Goal: Transaction & Acquisition: Purchase product/service

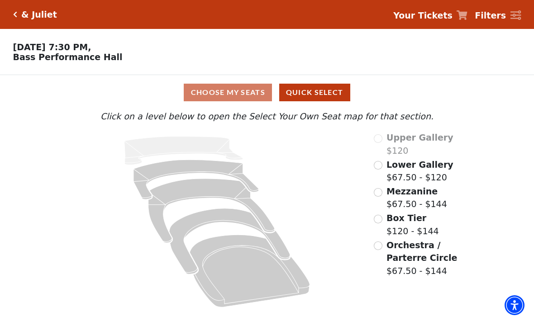
click at [376, 216] on input "Box Tier$120 - $144\a" at bounding box center [378, 219] width 9 height 9
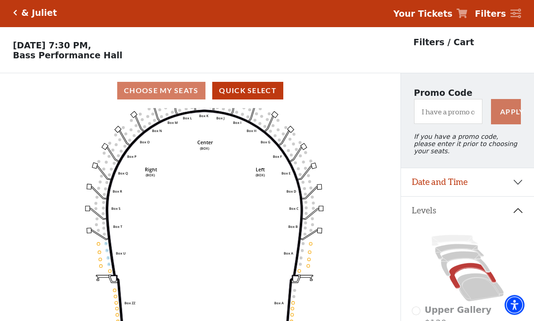
scroll to position [1, 0]
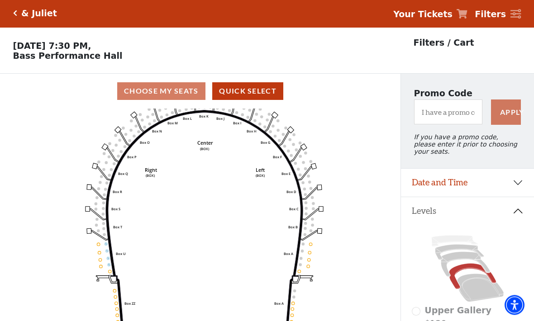
click at [431, 48] on p "Filters / Cart" at bounding box center [444, 43] width 61 height 13
click at [452, 45] on p "Filters / Cart" at bounding box center [444, 43] width 61 height 13
click at [457, 45] on p "Filters / Cart" at bounding box center [444, 43] width 61 height 13
click at [498, 18] on strong "Filters" at bounding box center [490, 15] width 31 height 10
click at [496, 8] on span "Filters" at bounding box center [490, 14] width 31 height 13
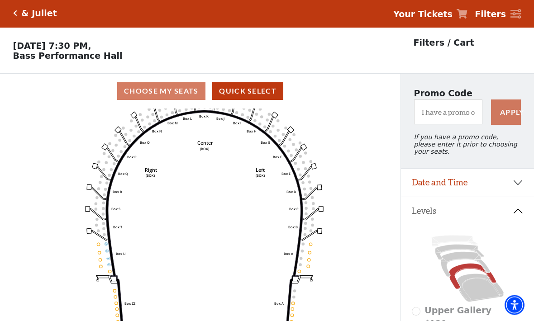
click at [520, 12] on icon at bounding box center [515, 15] width 11 height 10
click at [517, 13] on icon at bounding box center [515, 15] width 11 height 10
click at [516, 18] on icon at bounding box center [515, 15] width 11 height 10
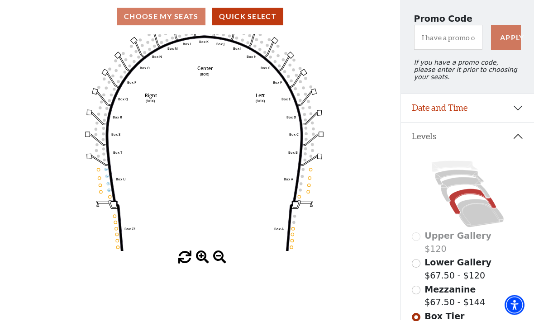
scroll to position [76, 0]
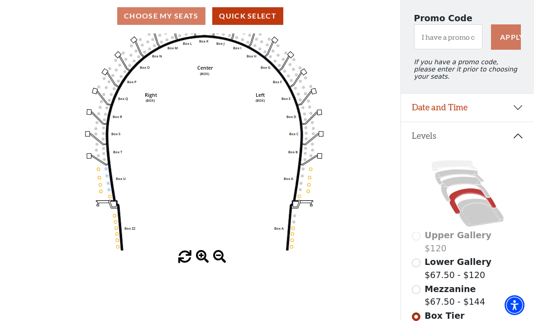
click at [519, 114] on button "Date and Time" at bounding box center [467, 108] width 133 height 28
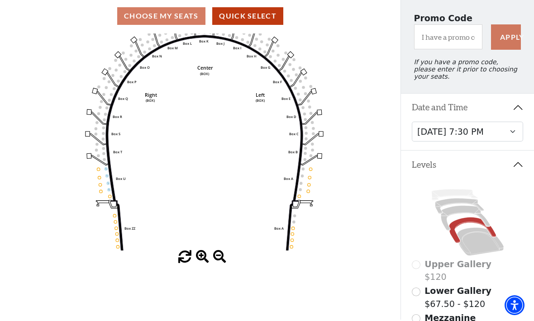
click at [518, 114] on button "Date and Time" at bounding box center [467, 108] width 133 height 28
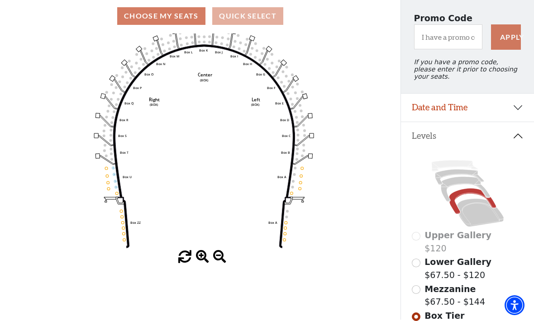
click at [252, 17] on button "Quick Select" at bounding box center [247, 16] width 71 height 18
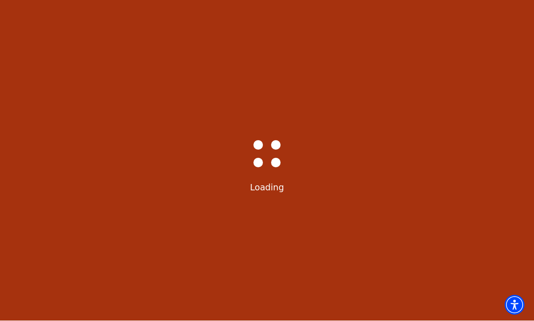
scroll to position [0, 0]
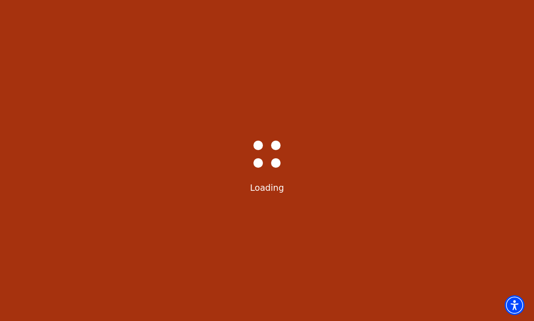
select select "6231"
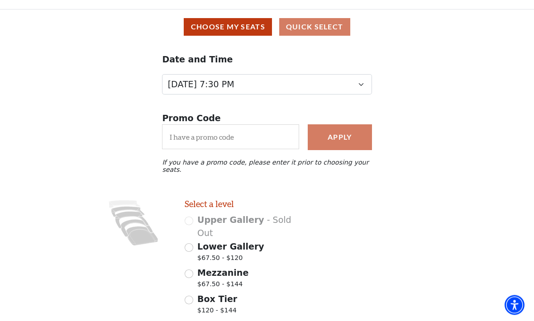
scroll to position [0, 0]
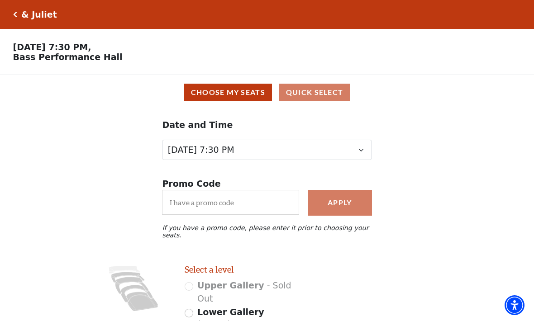
click at [320, 96] on div "Choose My Seats Quick Select" at bounding box center [266, 93] width 521 height 18
click at [20, 15] on div "& Juliet" at bounding box center [37, 15] width 40 height 10
click at [34, 16] on h5 "& Juliet" at bounding box center [39, 15] width 36 height 10
click at [15, 15] on icon "Click here to go back to filters" at bounding box center [15, 14] width 4 height 6
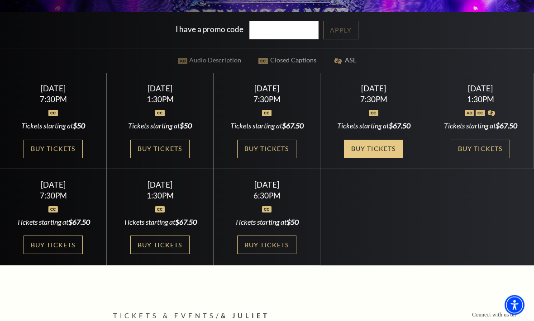
scroll to position [235, 0]
click at [382, 158] on link "Buy Tickets" at bounding box center [373, 149] width 59 height 19
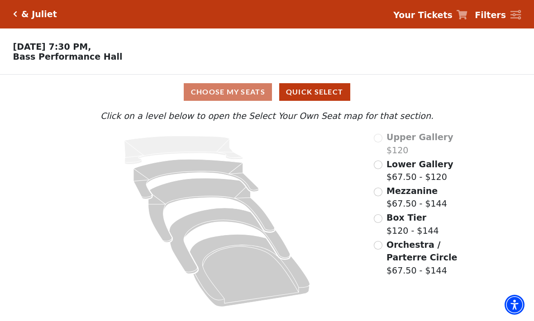
click at [379, 167] on input "Lower Gallery$67.50 - $120\a" at bounding box center [378, 165] width 9 height 9
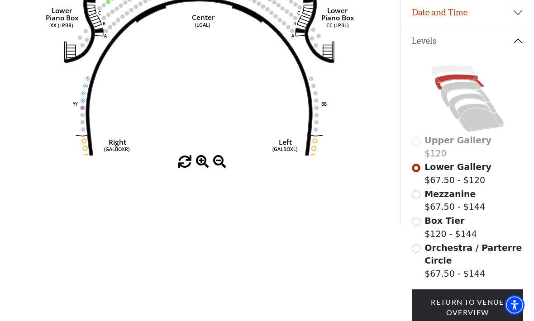
scroll to position [171, 0]
click at [454, 204] on label "Mezzanine $67.50 - $144" at bounding box center [454, 201] width 61 height 26
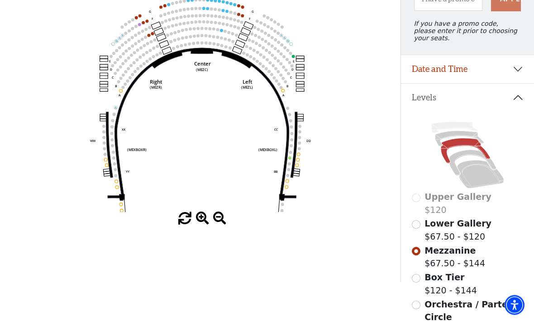
scroll to position [0, 0]
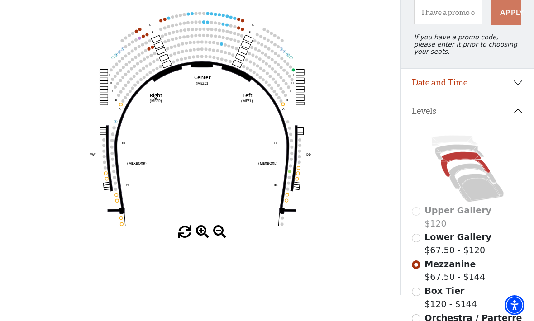
click at [419, 234] on input "Lower Gallery$67.50 - $120\a" at bounding box center [416, 238] width 9 height 9
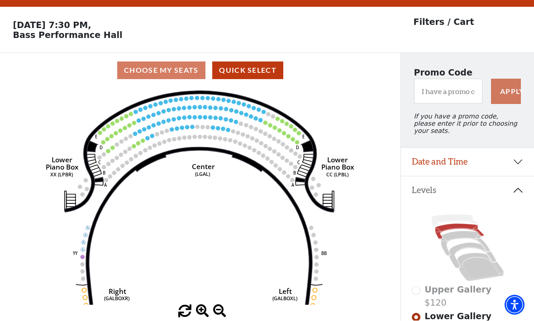
scroll to position [42, 0]
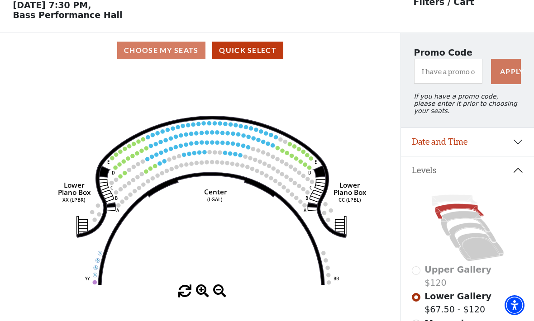
click at [221, 153] on circle at bounding box center [220, 152] width 4 height 4
click at [225, 154] on circle at bounding box center [225, 153] width 4 height 4
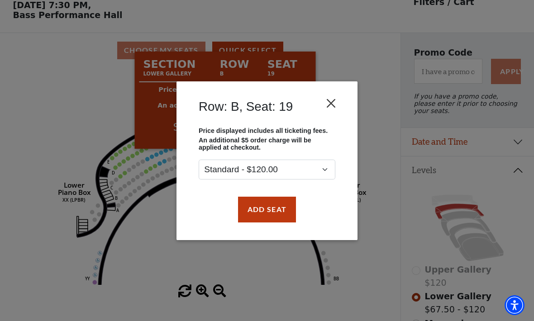
click at [335, 105] on button "Close" at bounding box center [331, 103] width 17 height 17
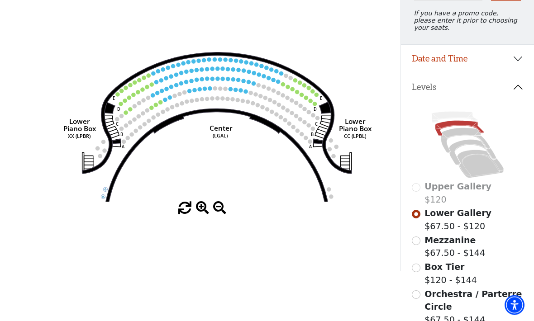
scroll to position [126, 0]
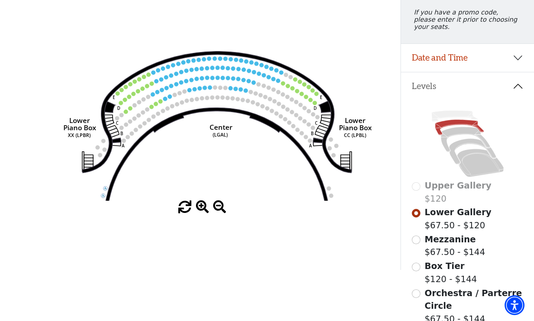
click at [419, 244] on input "Mezzanine$67.50 - $144\a" at bounding box center [416, 240] width 9 height 9
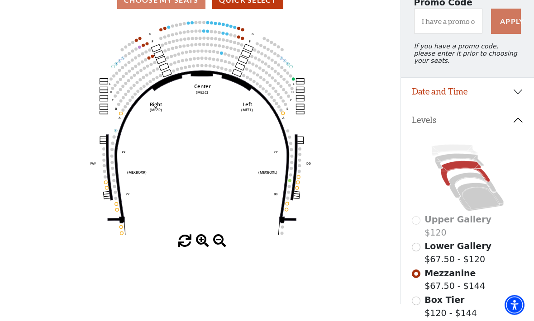
scroll to position [94, 0]
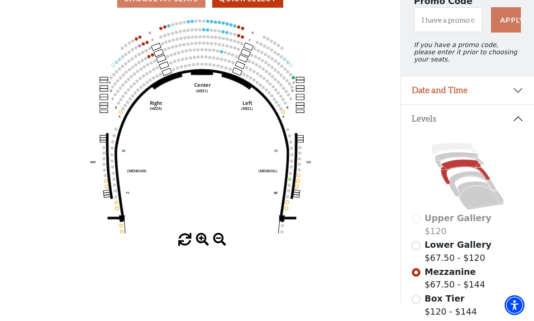
click at [418, 303] on input "Box Tier$120 - $144\a" at bounding box center [416, 299] width 9 height 9
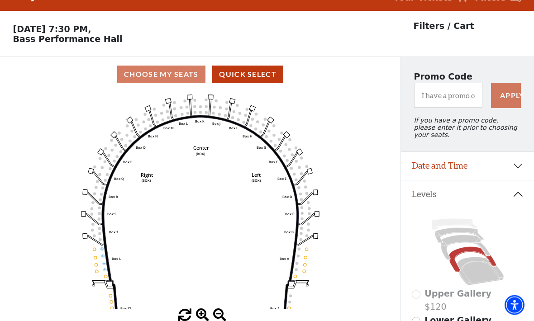
scroll to position [42, 0]
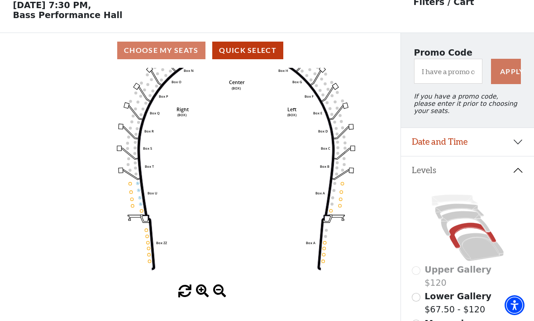
click at [142, 205] on circle at bounding box center [140, 204] width 3 height 3
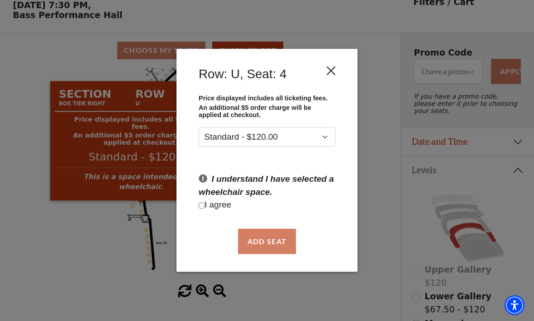
click at [331, 76] on button "Close" at bounding box center [331, 70] width 17 height 17
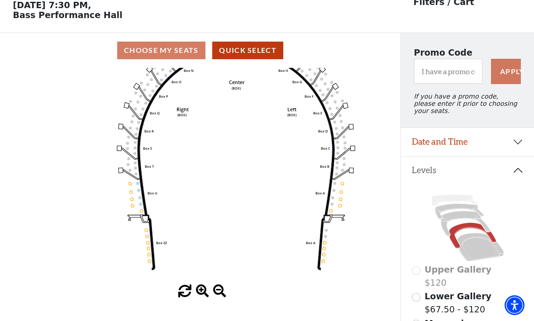
click at [149, 262] on circle at bounding box center [149, 261] width 3 height 3
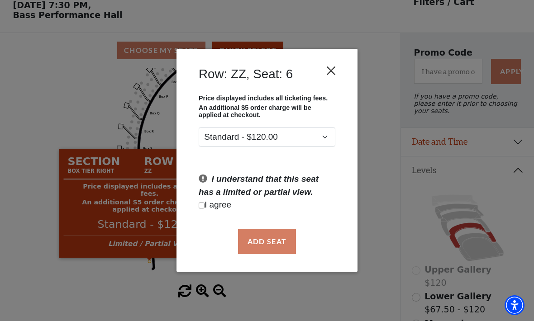
click at [339, 72] on button "Close" at bounding box center [331, 70] width 17 height 17
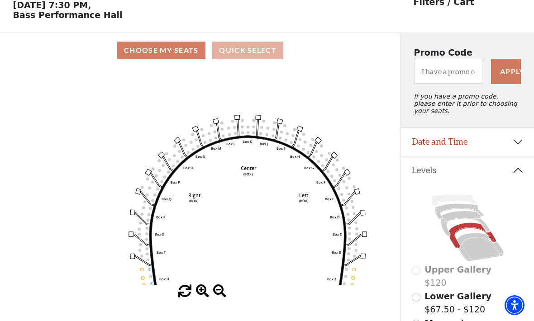
click at [263, 54] on button "Quick Select" at bounding box center [247, 51] width 71 height 18
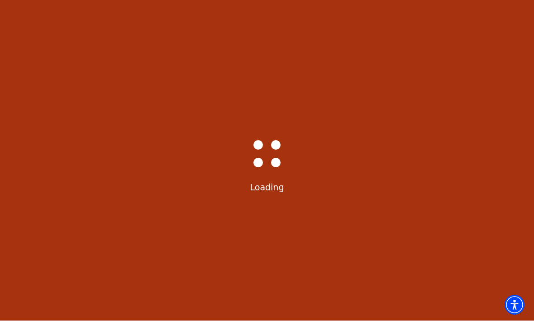
scroll to position [0, 0]
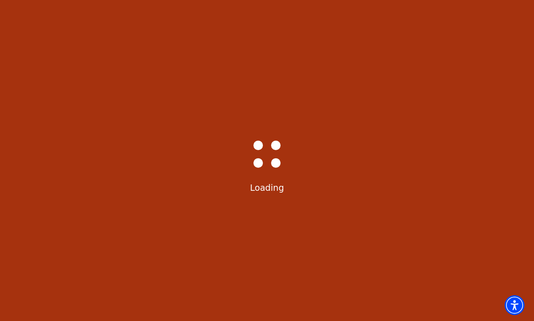
select select "6231"
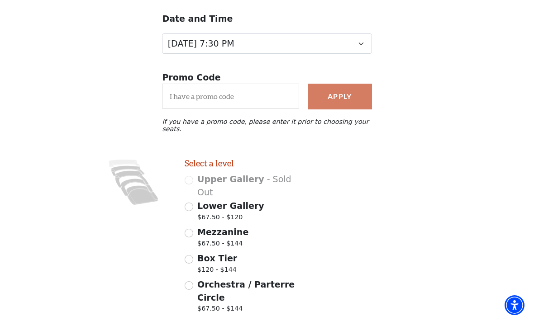
scroll to position [109, 0]
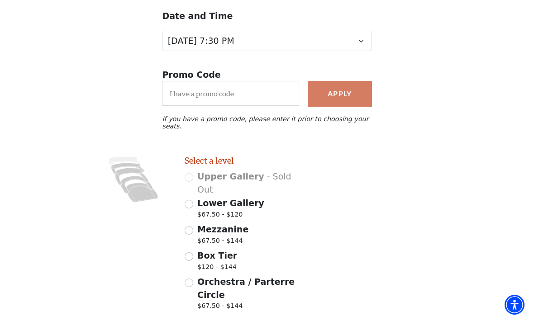
click at [220, 210] on span "$67.50 - $120" at bounding box center [230, 216] width 67 height 12
click at [193, 200] on input "Lower Gallery $67.50 - $120" at bounding box center [189, 204] width 9 height 9
radio input "true"
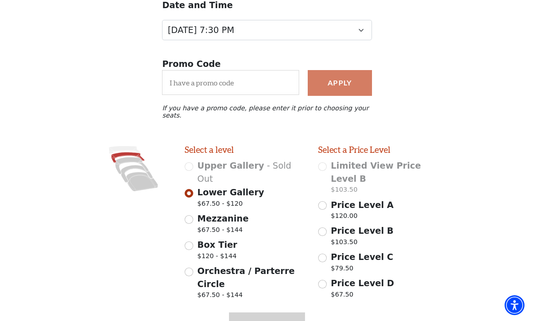
scroll to position [120, 0]
click at [222, 212] on label "Mezzanine $67.50 - $144" at bounding box center [222, 224] width 51 height 25
click at [193, 215] on input "Mezzanine $67.50 - $144" at bounding box center [189, 219] width 9 height 9
radio input "true"
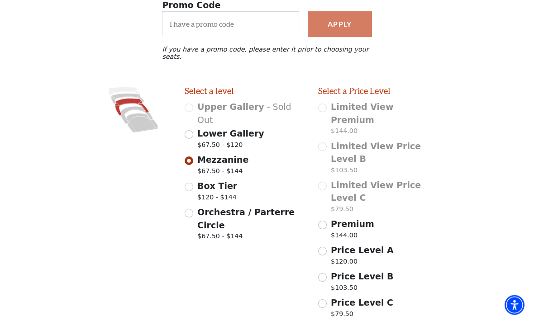
scroll to position [197, 0]
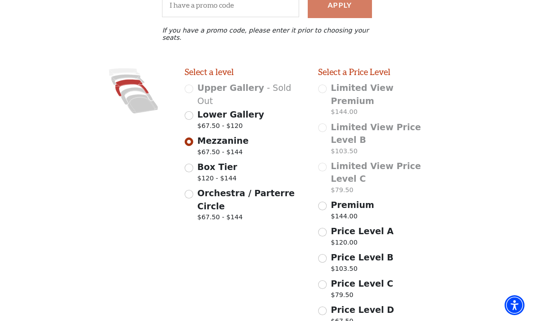
click at [224, 162] on span "Box Tier" at bounding box center [217, 167] width 40 height 10
click at [193, 164] on input "Box Tier $120 - $144" at bounding box center [189, 168] width 9 height 9
radio input "true"
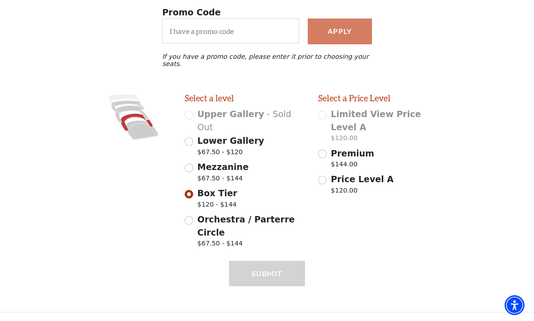
scroll to position [109, 0]
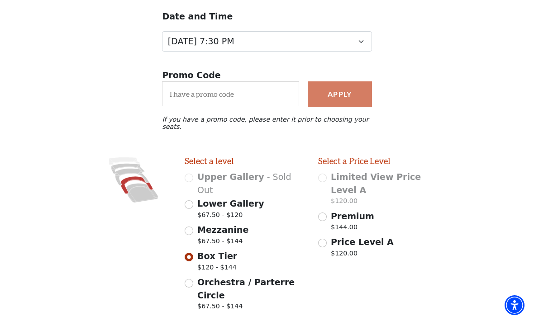
click at [228, 277] on span "Orchestra / Parterre Circle" at bounding box center [245, 288] width 97 height 23
click at [193, 279] on input "Orchestra / Parterre Circle $67.50 - $144" at bounding box center [189, 283] width 9 height 9
radio input "true"
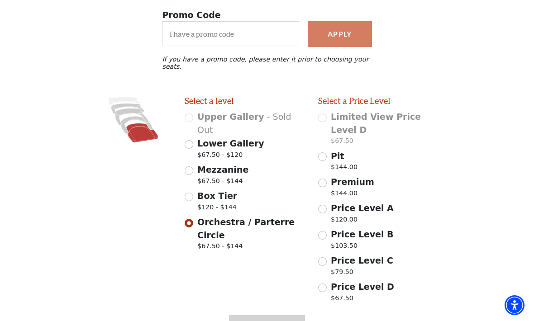
scroll to position [172, 0]
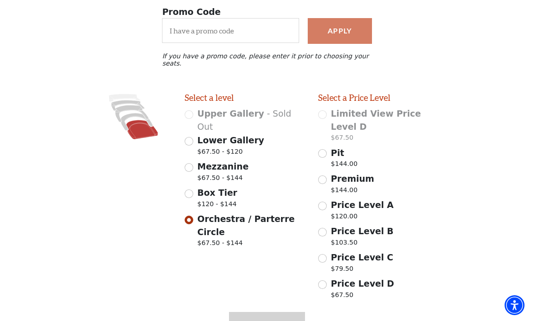
click at [325, 228] on input "Price Level B $103.50" at bounding box center [322, 232] width 9 height 9
radio input "true"
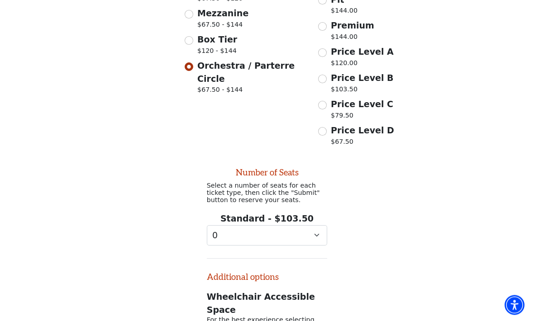
scroll to position [393, 0]
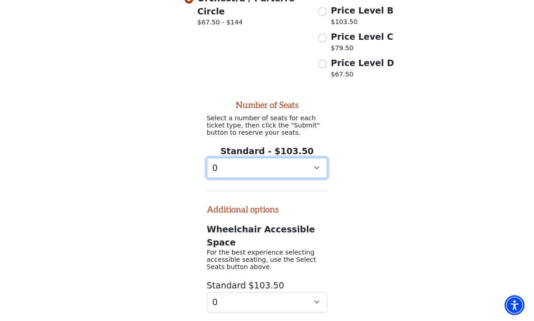
click at [315, 158] on select "0 1 2 3 4 5 6 7 8 9" at bounding box center [267, 168] width 121 height 20
select select "2"
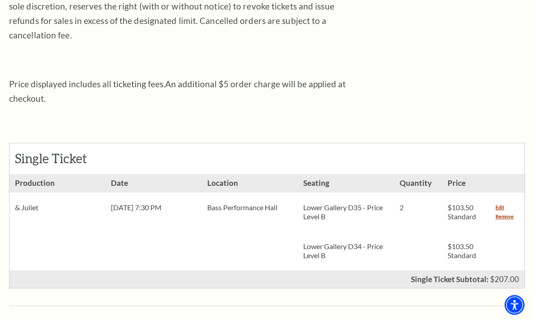
scroll to position [288, 0]
click at [499, 203] on link "Edit" at bounding box center [499, 207] width 9 height 9
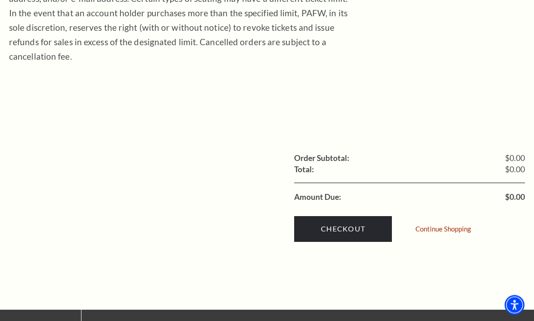
scroll to position [284, 0]
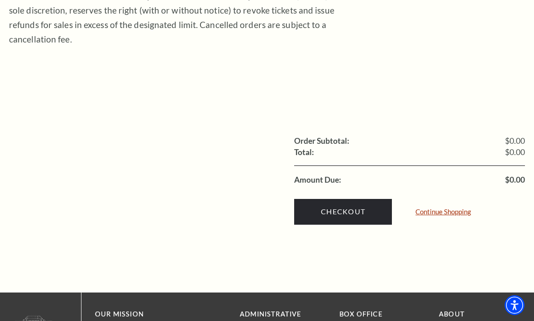
click at [450, 209] on link "Continue Shopping" at bounding box center [443, 212] width 56 height 7
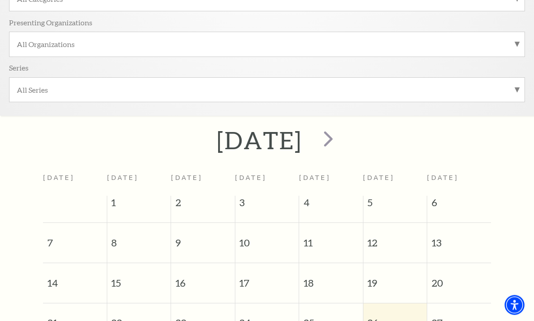
scroll to position [205, 0]
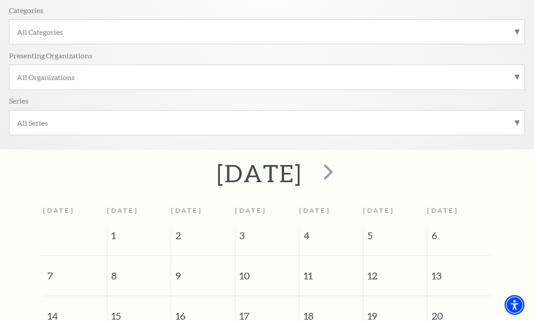
click at [515, 124] on label "All Series" at bounding box center [267, 124] width 500 height 10
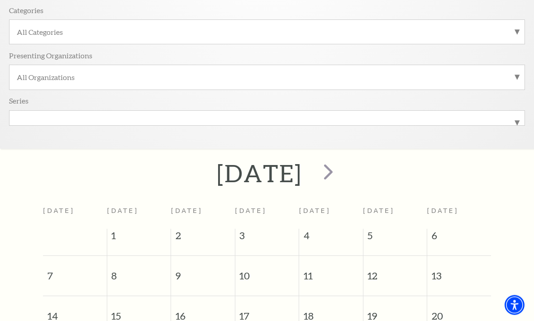
scroll to position [205, 0]
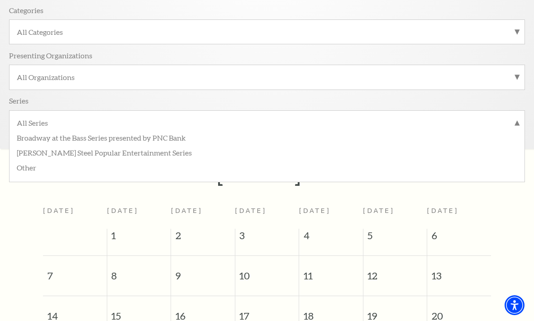
click at [474, 65] on div "All Organizations" at bounding box center [267, 77] width 516 height 25
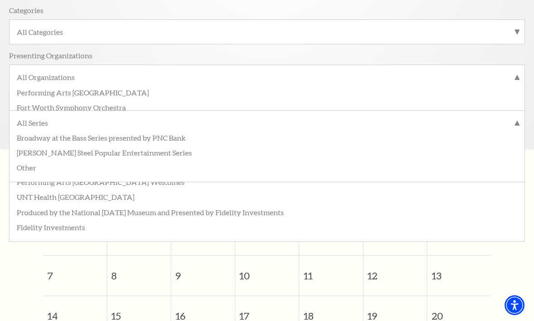
click at [495, 35] on label "All Categories" at bounding box center [267, 32] width 500 height 10
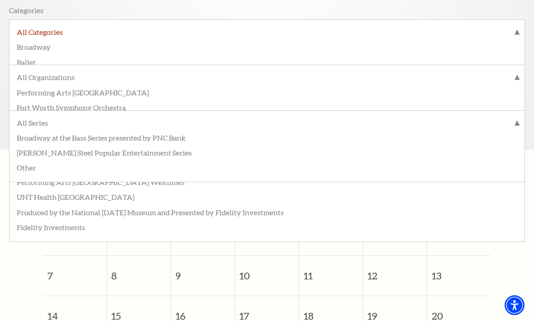
click at [516, 29] on label "All Categories" at bounding box center [267, 33] width 500 height 12
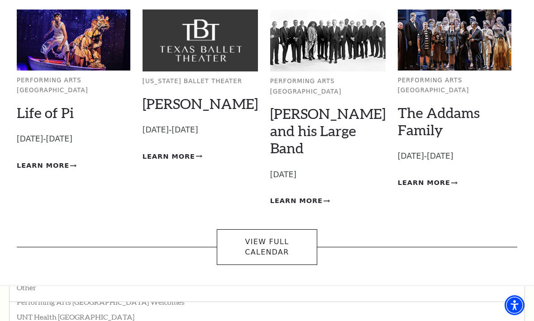
scroll to position [85, 0]
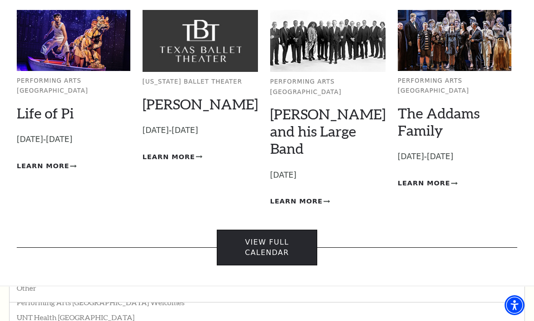
click at [292, 230] on link "View Full Calendar" at bounding box center [267, 248] width 100 height 36
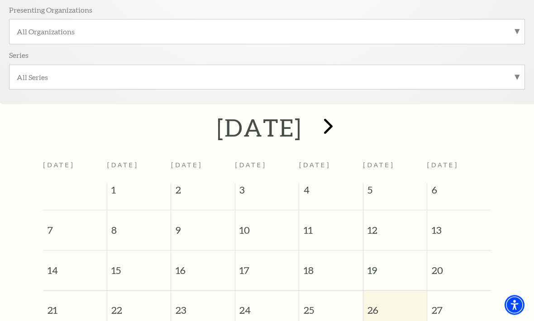
click at [341, 130] on span "next" at bounding box center [328, 127] width 26 height 26
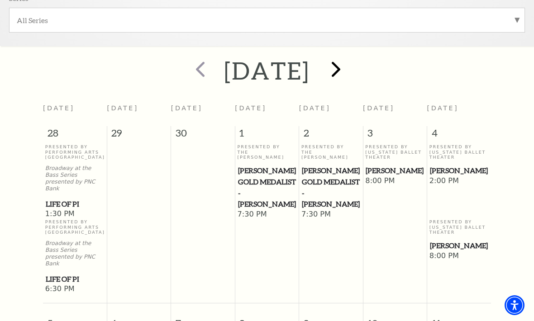
scroll to position [309, 0]
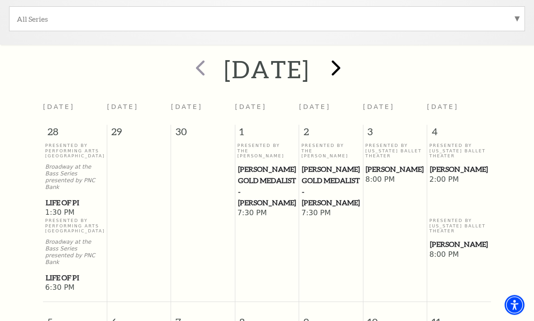
click at [349, 67] on span "next" at bounding box center [336, 68] width 26 height 26
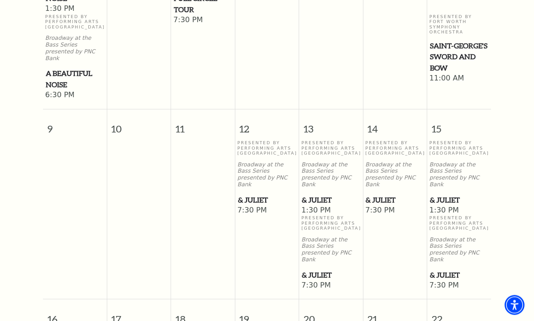
scroll to position [736, 0]
click at [387, 195] on span "& Juliet" at bounding box center [395, 200] width 58 height 11
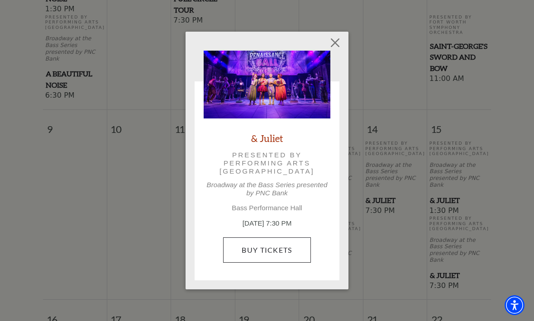
click at [274, 247] on link "Buy Tickets" at bounding box center [266, 250] width 87 height 25
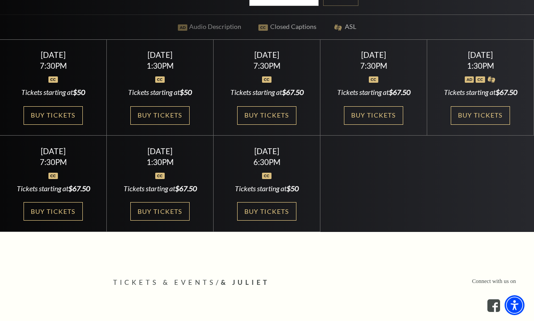
scroll to position [270, 0]
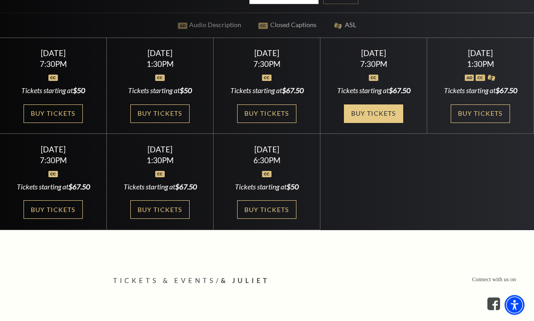
click at [387, 124] on link "Buy Tickets" at bounding box center [373, 114] width 59 height 19
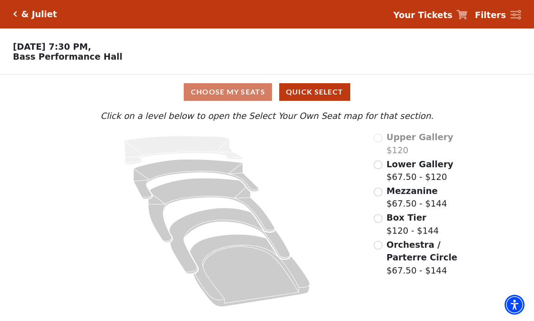
click at [379, 242] on input "Orchestra / Parterre Circle$67.50 - $144\a" at bounding box center [378, 246] width 9 height 9
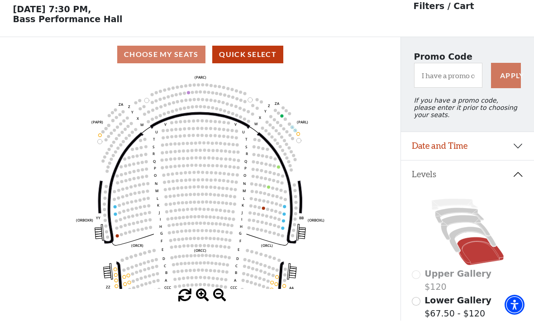
scroll to position [42, 0]
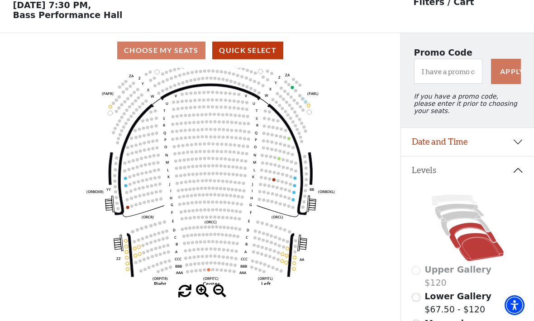
click at [469, 228] on icon at bounding box center [472, 235] width 47 height 25
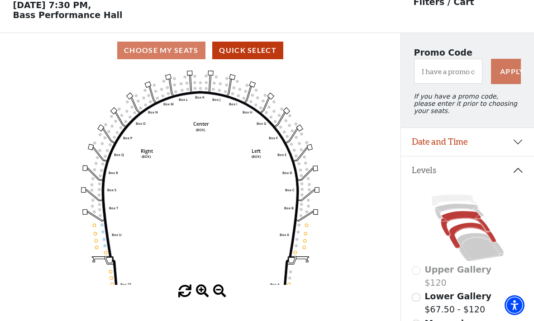
click at [461, 219] on icon at bounding box center [465, 223] width 49 height 25
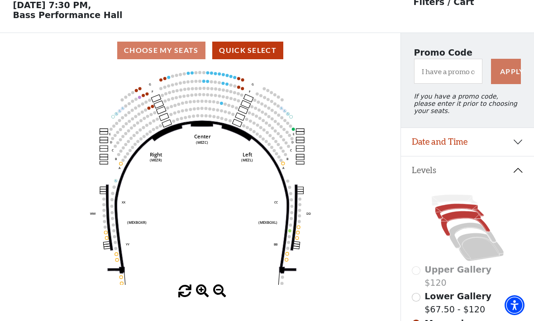
click at [455, 209] on icon at bounding box center [459, 211] width 48 height 15
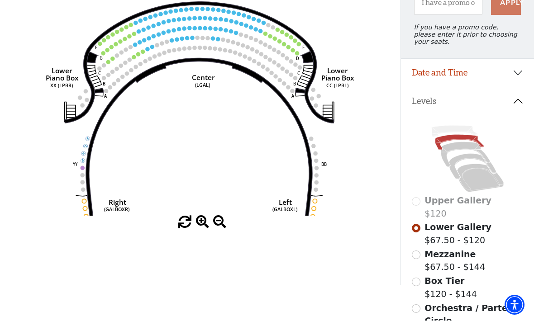
scroll to position [111, 0]
click at [429, 259] on span "Mezzanine" at bounding box center [449, 254] width 51 height 10
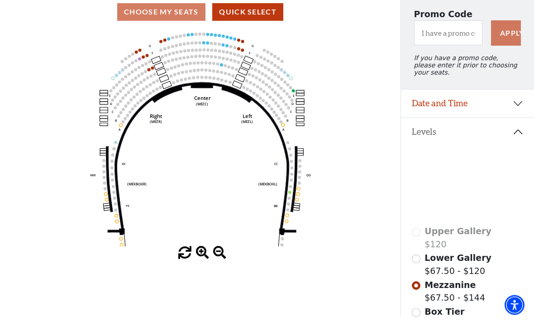
scroll to position [97, 0]
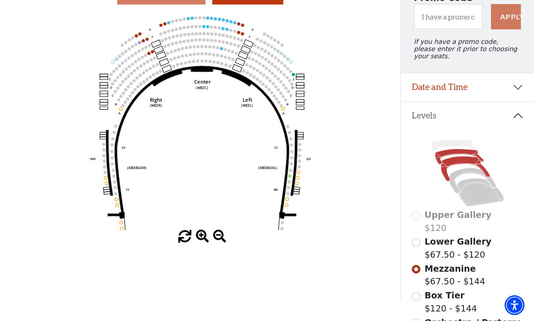
click at [461, 157] on icon at bounding box center [459, 156] width 48 height 15
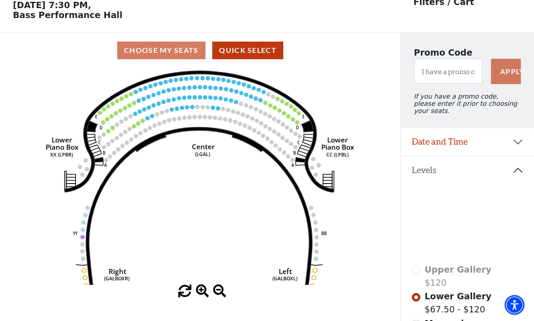
scroll to position [42, 0]
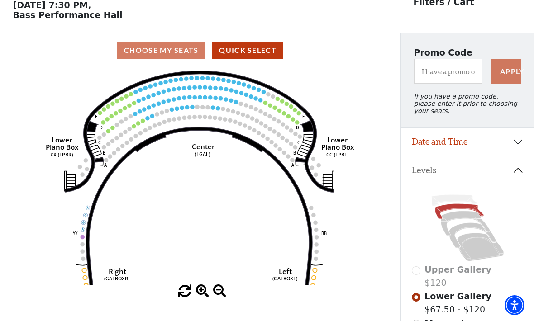
click at [518, 143] on button "Date and Time" at bounding box center [467, 142] width 133 height 28
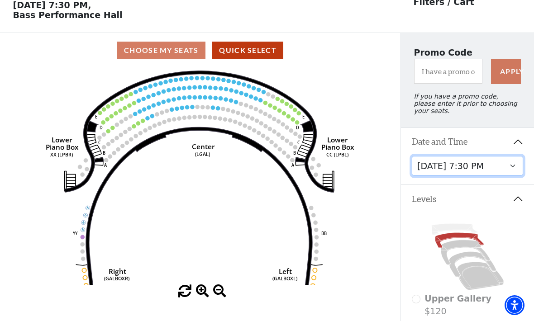
click at [518, 174] on select "Thursday, November 13 at 1:30 PM Wednesday, November 12 at 7:30 PM Thursday, No…" at bounding box center [468, 166] width 112 height 20
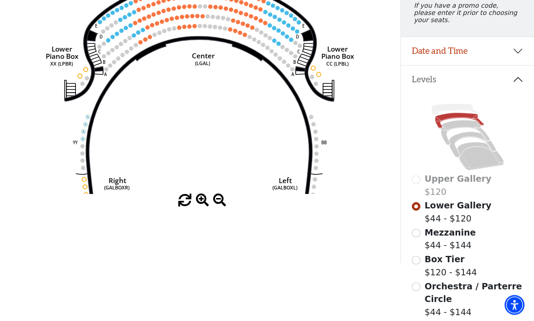
scroll to position [133, 0]
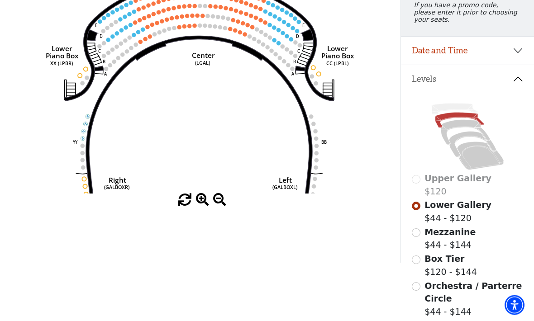
click at [418, 290] on input "Orchestra / Parterre Circle$44 - $144\a" at bounding box center [416, 287] width 9 height 9
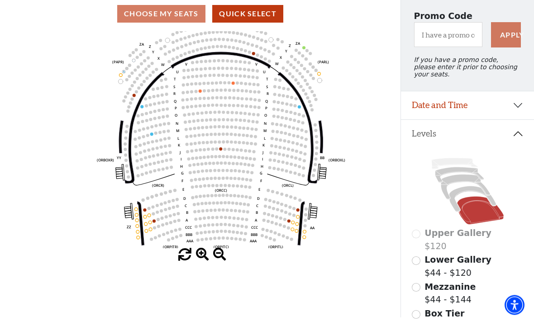
scroll to position [78, 0]
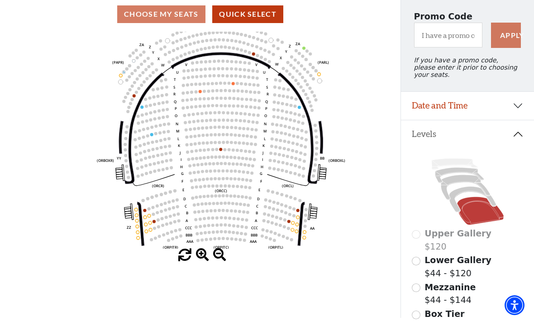
click at [516, 114] on button "Date and Time" at bounding box center [467, 106] width 133 height 28
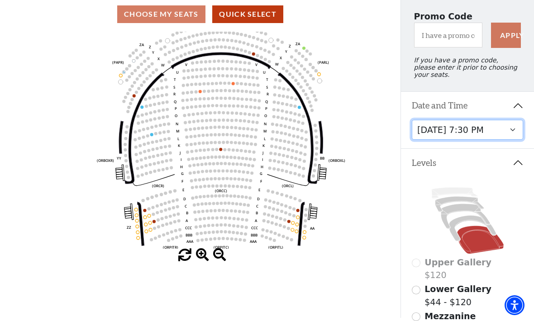
click at [516, 136] on select "Thursday, November 13 at 1:30 PM Wednesday, November 12 at 7:30 PM Thursday, No…" at bounding box center [468, 130] width 112 height 20
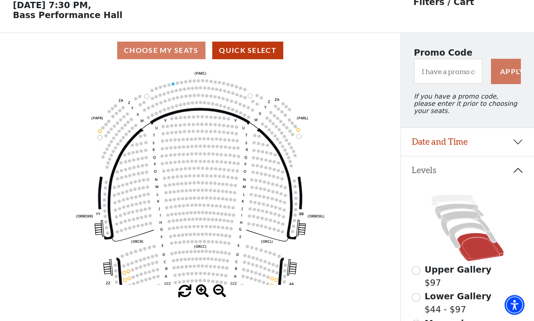
scroll to position [42, 0]
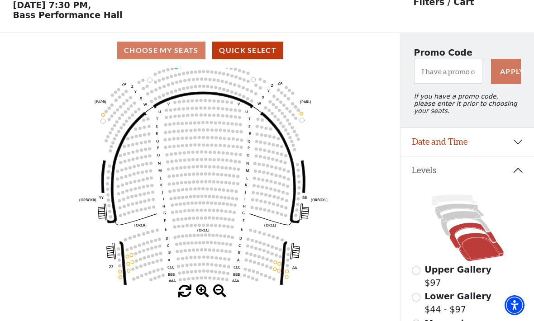
click at [469, 228] on icon at bounding box center [472, 235] width 47 height 25
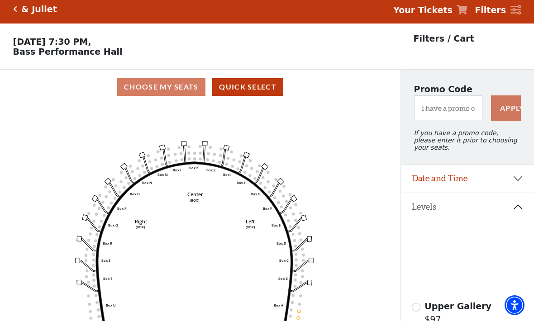
scroll to position [0, 0]
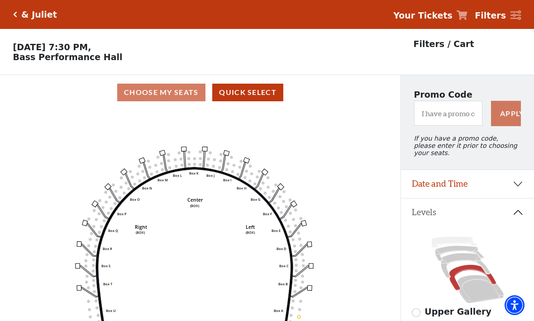
click at [520, 187] on button "Date and Time" at bounding box center [467, 184] width 133 height 28
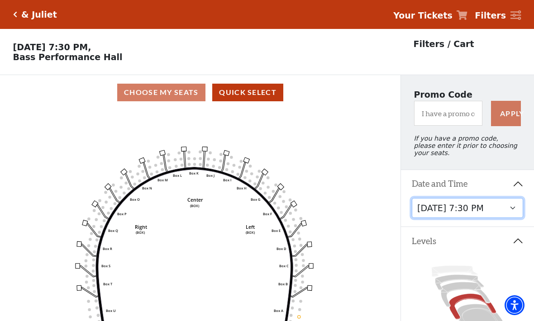
click at [512, 215] on select "Thursday, November 13 at 1:30 PM Wednesday, November 12 at 7:30 PM Thursday, No…" at bounding box center [468, 208] width 112 height 20
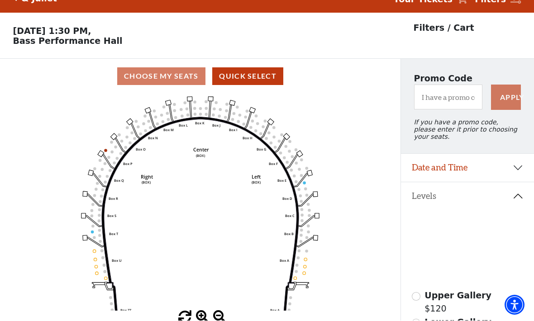
scroll to position [16, 0]
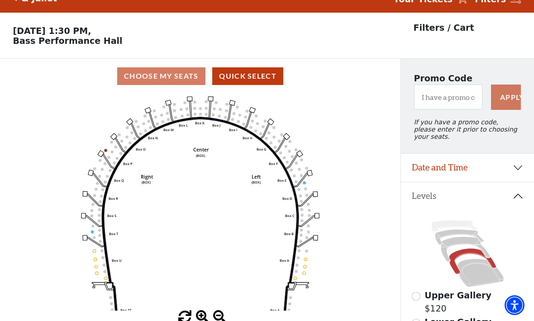
click at [480, 169] on button "Date and Time" at bounding box center [467, 168] width 133 height 28
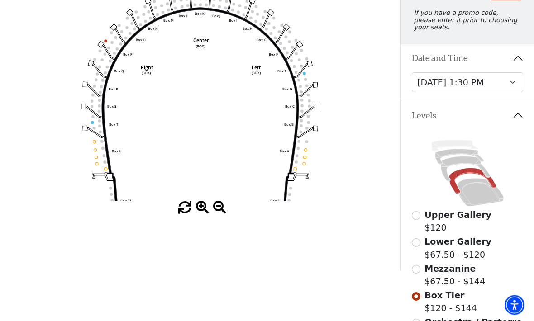
scroll to position [126, 0]
click at [415, 321] on input "Orchestra / Parterre Circle$67.50 - $144\a" at bounding box center [416, 323] width 9 height 9
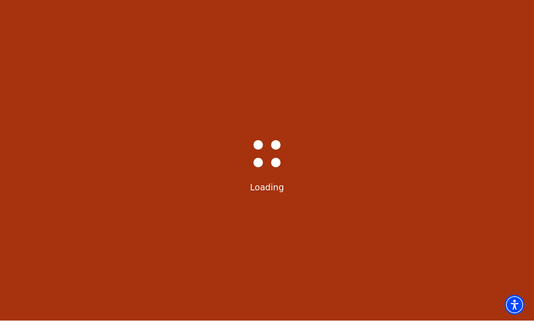
select select "6234"
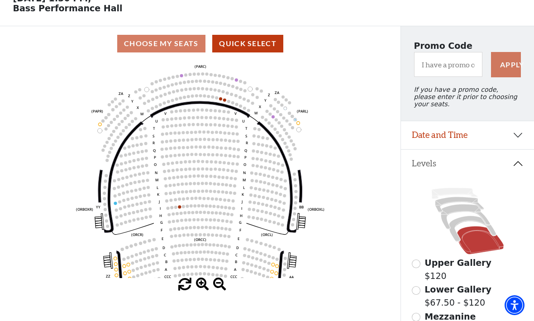
scroll to position [52, 0]
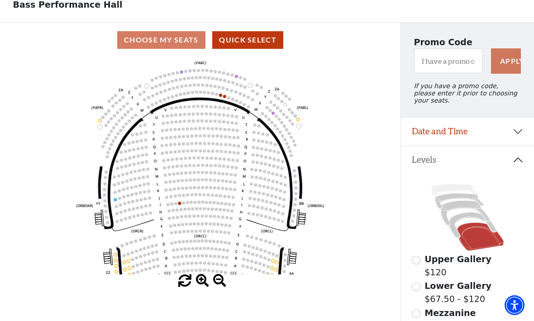
click at [521, 138] on button "Date and Time" at bounding box center [467, 132] width 133 height 28
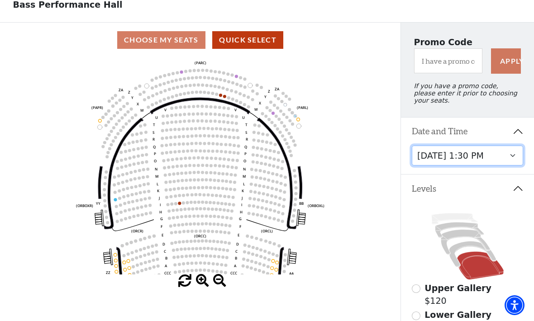
click at [480, 160] on select "Thursday, November 13 at 1:30 PM Wednesday, November 12 at 7:30 PM Thursday, No…" at bounding box center [468, 156] width 112 height 20
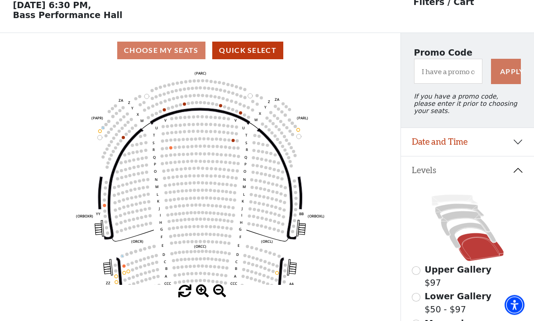
scroll to position [42, 0]
click at [518, 146] on button "Date and Time" at bounding box center [467, 142] width 133 height 28
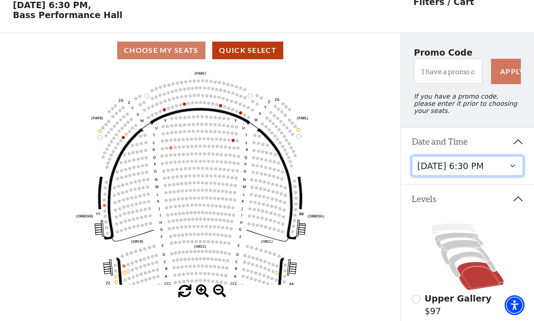
click at [504, 171] on select "Thursday, November 13 at 1:30 PM Wednesday, November 12 at 7:30 PM Thursday, No…" at bounding box center [468, 166] width 112 height 20
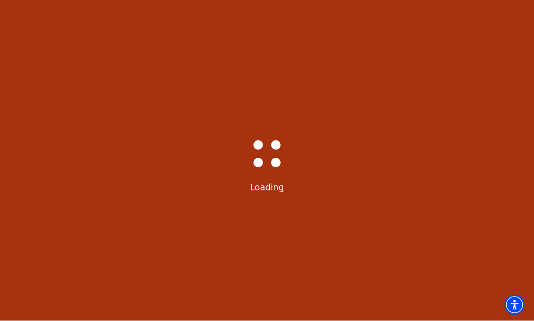
select select "6234"
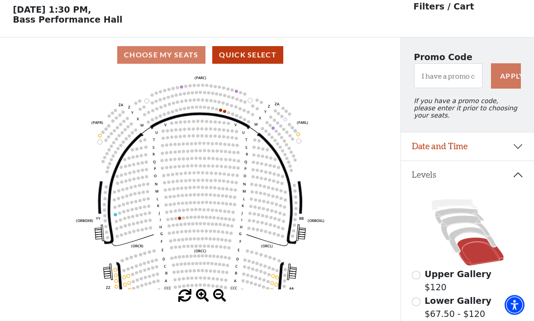
scroll to position [42, 0]
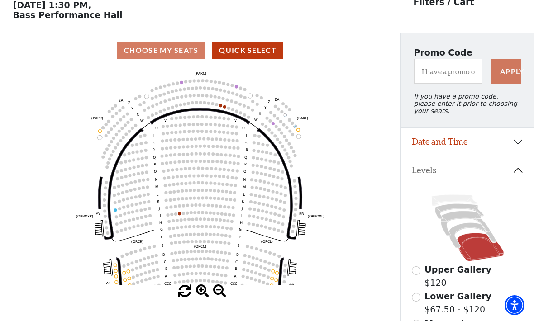
click at [511, 147] on button "Date and Time" at bounding box center [467, 142] width 133 height 28
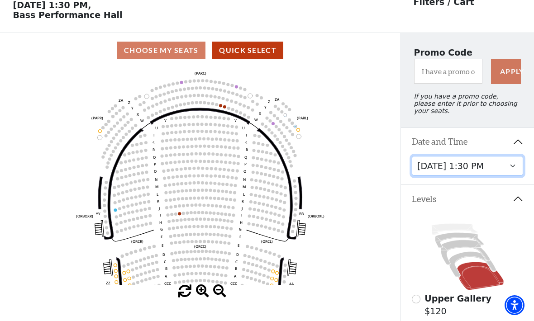
click at [513, 167] on select "Thursday, November 13 at 1:30 PM Wednesday, November 12 at 7:30 PM Thursday, No…" at bounding box center [468, 166] width 112 height 20
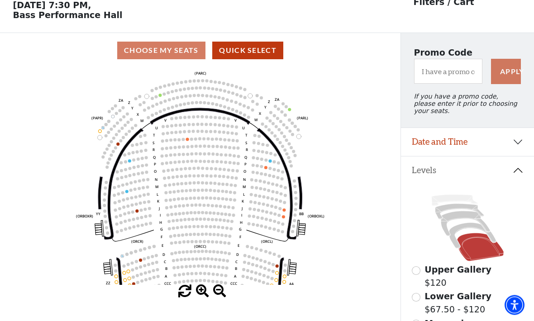
scroll to position [42, 0]
click at [518, 147] on button "Date and Time" at bounding box center [467, 142] width 133 height 28
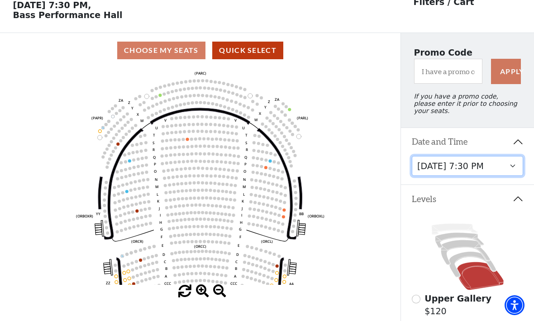
click at [505, 168] on select "Thursday, November 13 at 1:30 PM Wednesday, November 12 at 7:30 PM Thursday, No…" at bounding box center [468, 166] width 112 height 20
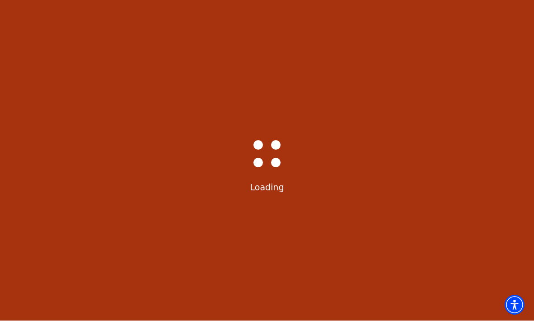
select select "6232"
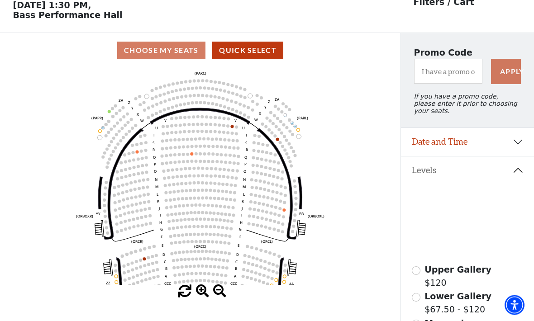
scroll to position [42, 0]
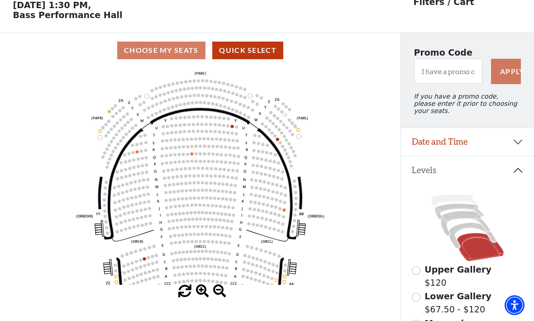
click at [517, 143] on button "Date and Time" at bounding box center [467, 142] width 133 height 28
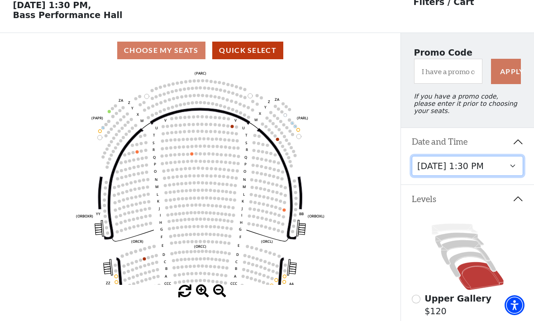
click at [496, 167] on select "Thursday, November 13 at 1:30 PM Wednesday, November 12 at 7:30 PM Thursday, No…" at bounding box center [468, 166] width 112 height 20
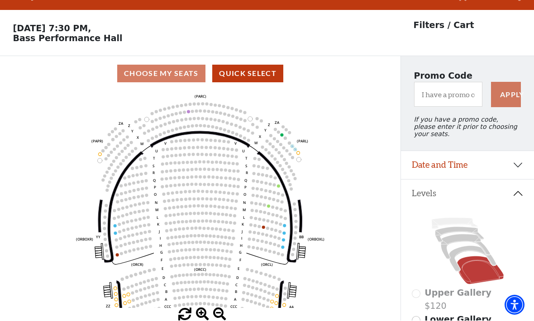
scroll to position [42, 0]
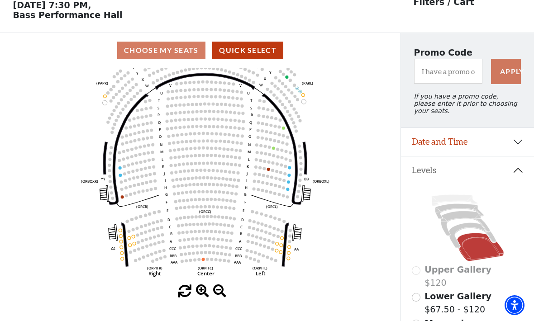
click at [204, 261] on circle at bounding box center [203, 259] width 3 height 3
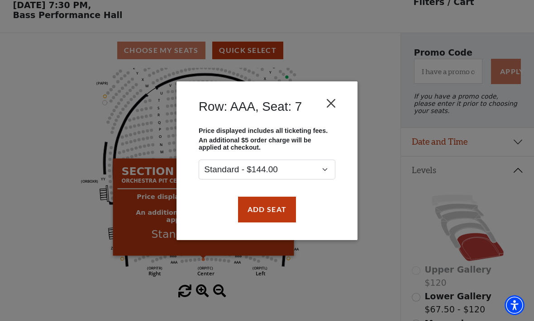
click at [333, 100] on button "Close" at bounding box center [331, 103] width 17 height 17
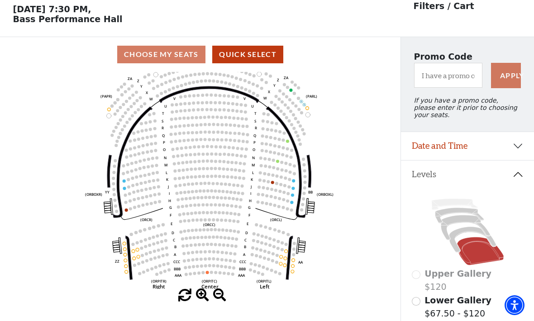
scroll to position [38, 0]
click at [519, 151] on button "Date and Time" at bounding box center [467, 147] width 133 height 28
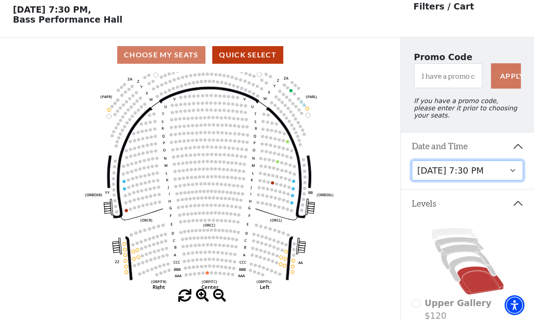
click at [515, 176] on select "Thursday, November 13 at 1:30 PM Wednesday, November 12 at 7:30 PM Thursday, No…" at bounding box center [468, 171] width 112 height 20
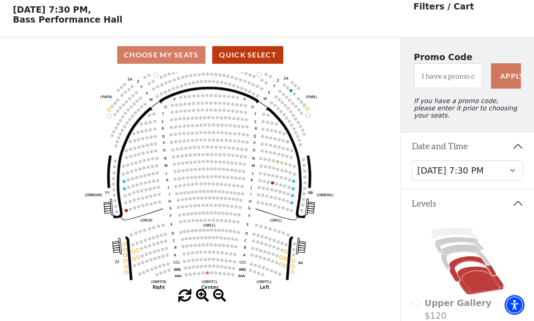
click at [470, 265] on icon at bounding box center [472, 269] width 47 height 25
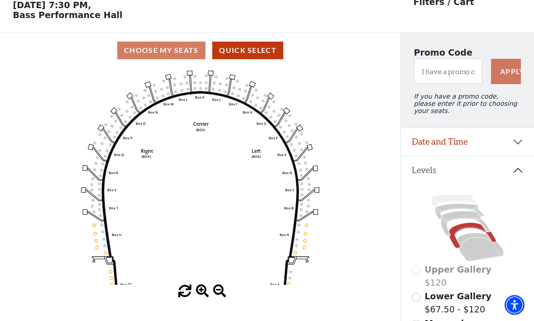
scroll to position [42, 0]
click at [468, 228] on icon at bounding box center [472, 235] width 47 height 25
click at [462, 221] on icon at bounding box center [465, 223] width 49 height 25
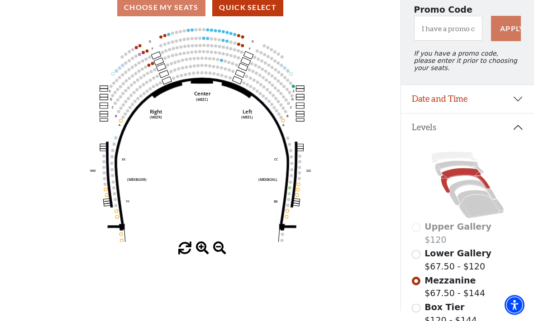
scroll to position [86, 0]
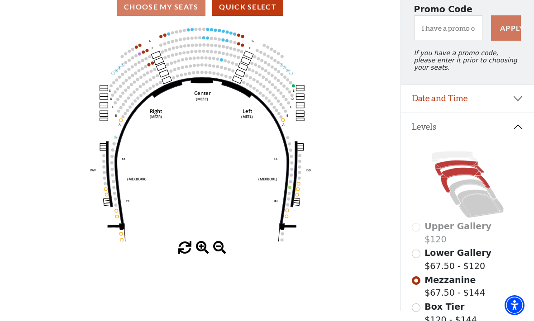
click at [459, 168] on icon at bounding box center [459, 168] width 48 height 15
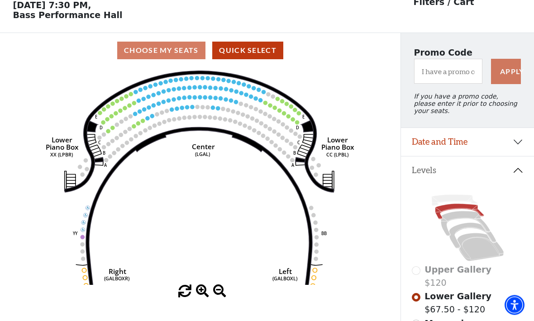
scroll to position [42, 0]
click at [448, 203] on icon at bounding box center [454, 200] width 46 height 11
click at [457, 204] on icon at bounding box center [454, 200] width 46 height 11
click at [454, 204] on icon at bounding box center [454, 200] width 46 height 11
click at [454, 200] on icon at bounding box center [454, 200] width 46 height 11
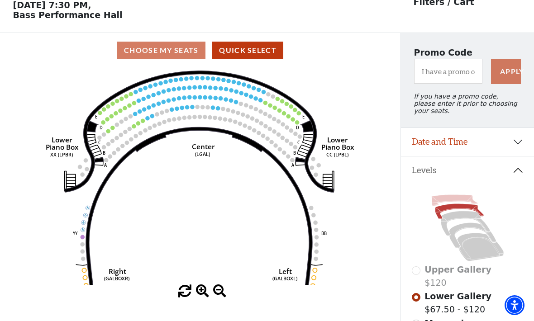
click at [454, 201] on icon at bounding box center [454, 200] width 46 height 11
click at [453, 200] on icon at bounding box center [454, 200] width 46 height 11
click at [457, 212] on icon at bounding box center [459, 211] width 48 height 15
click at [457, 201] on icon at bounding box center [454, 200] width 46 height 11
click at [455, 202] on icon at bounding box center [454, 200] width 46 height 11
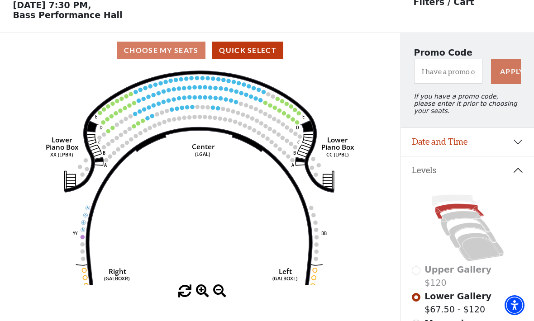
click at [458, 212] on icon at bounding box center [459, 211] width 48 height 15
click at [419, 273] on div "Upper Gallery $120" at bounding box center [468, 276] width 112 height 26
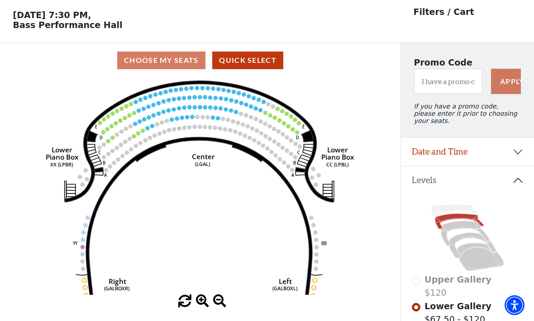
scroll to position [32, 0]
click at [213, 118] on circle at bounding box center [213, 118] width 4 height 4
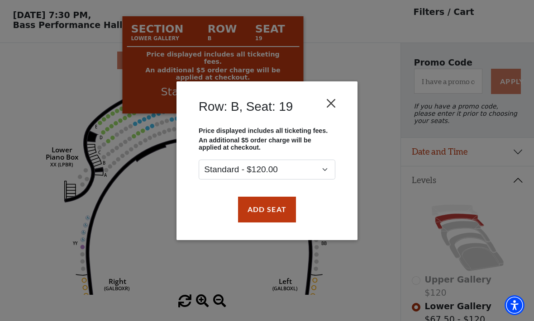
click at [332, 102] on button "Close" at bounding box center [331, 103] width 17 height 17
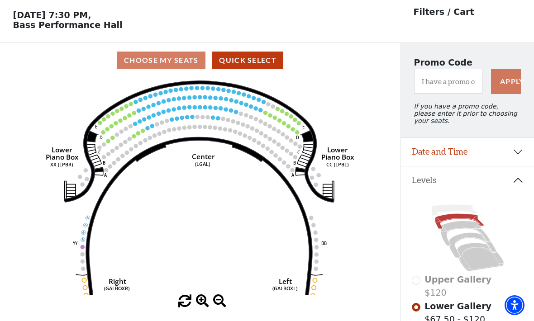
click at [465, 158] on button "Date and Time" at bounding box center [467, 152] width 133 height 28
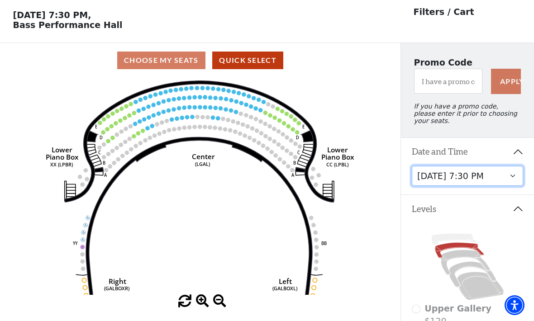
click at [472, 181] on select "Thursday, November 13 at 1:30 PM Wednesday, November 12 at 7:30 PM Thursday, No…" at bounding box center [468, 176] width 112 height 20
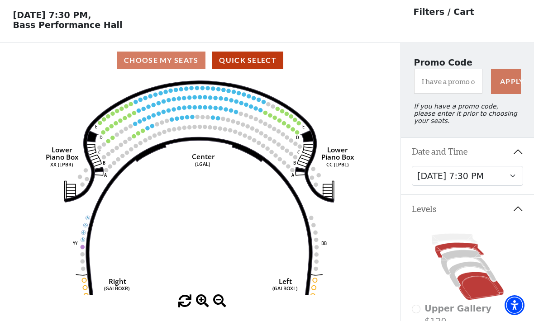
click at [474, 296] on icon at bounding box center [480, 286] width 47 height 28
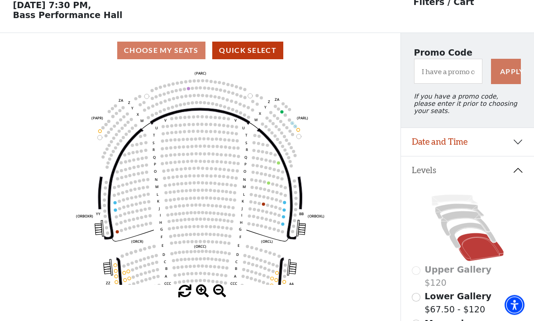
scroll to position [42, 0]
click at [467, 229] on icon at bounding box center [472, 235] width 47 height 25
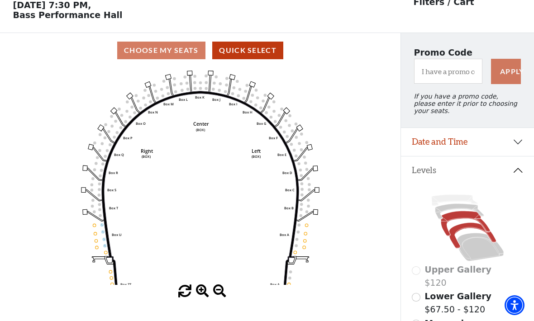
click at [465, 223] on icon at bounding box center [465, 223] width 49 height 25
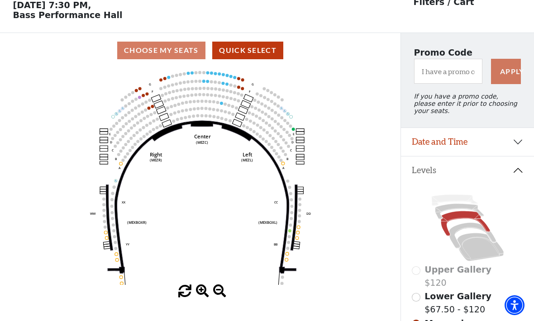
click at [204, 83] on circle at bounding box center [203, 81] width 3 height 3
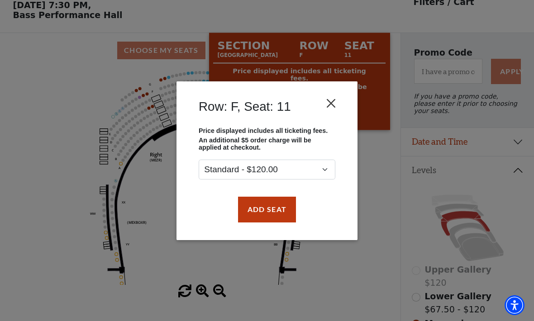
click at [334, 105] on button "Close" at bounding box center [331, 103] width 17 height 17
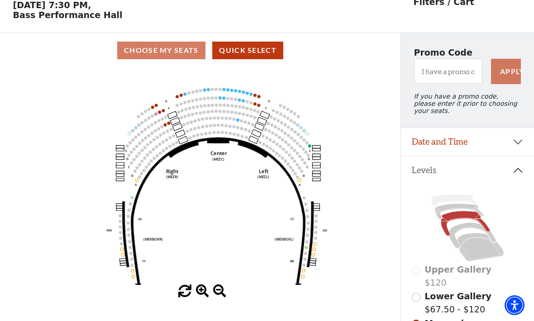
click at [168, 125] on circle at bounding box center [168, 123] width 3 height 3
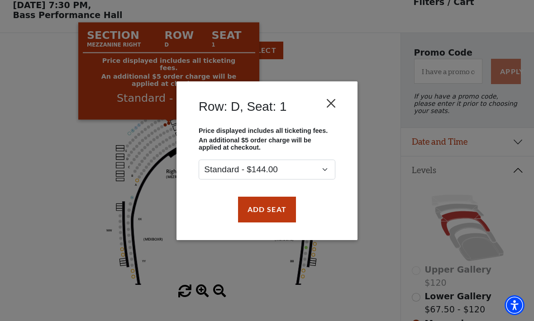
click at [329, 102] on button "Close" at bounding box center [331, 103] width 17 height 17
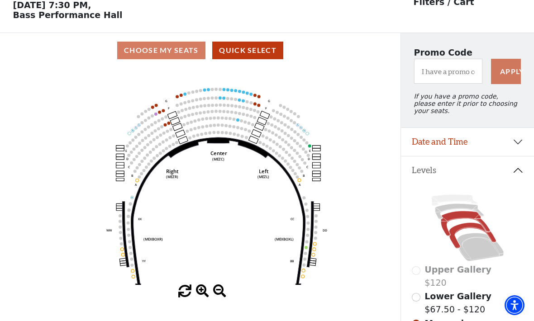
click at [462, 233] on icon at bounding box center [472, 235] width 47 height 25
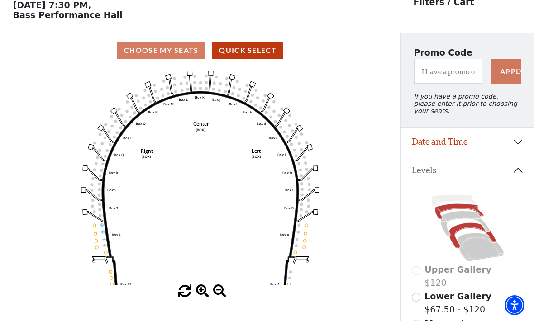
click at [457, 212] on icon at bounding box center [459, 211] width 48 height 15
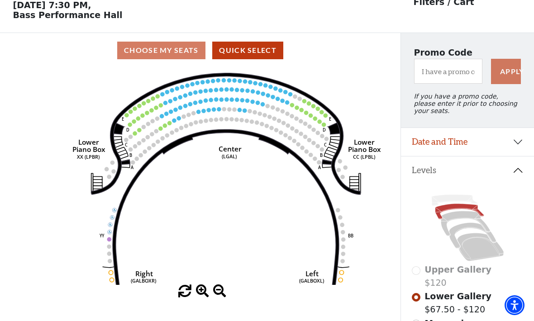
click at [509, 147] on button "Date and Time" at bounding box center [467, 142] width 133 height 28
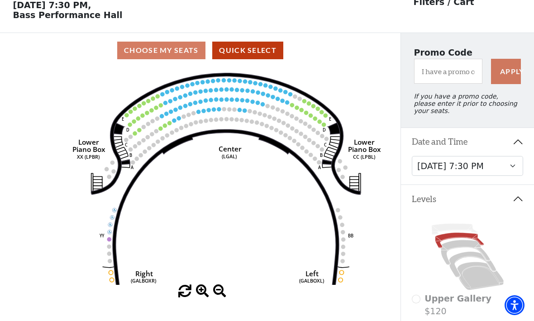
click at [514, 142] on button "Date and Time" at bounding box center [467, 142] width 133 height 28
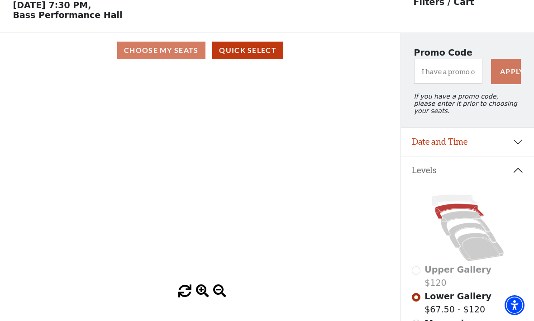
click at [249, 101] on icon "Right (GALBOXR) E D C B A E D C B A YY ZZ Left (GALBOXL) BB AA Center Lower Pia…" at bounding box center [200, 176] width 361 height 217
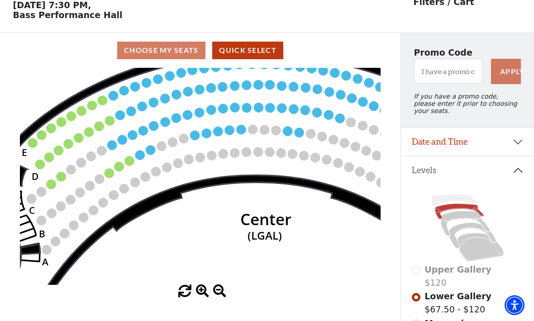
click at [288, 133] on circle at bounding box center [288, 131] width 10 height 10
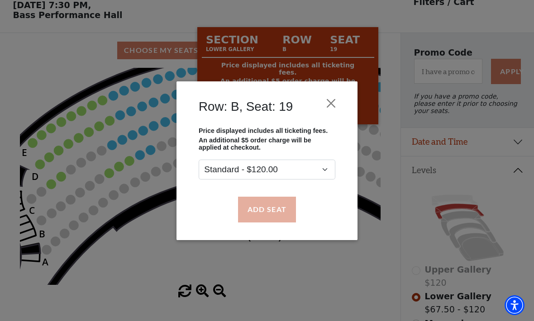
click at [273, 205] on button "Add Seat" at bounding box center [267, 209] width 58 height 25
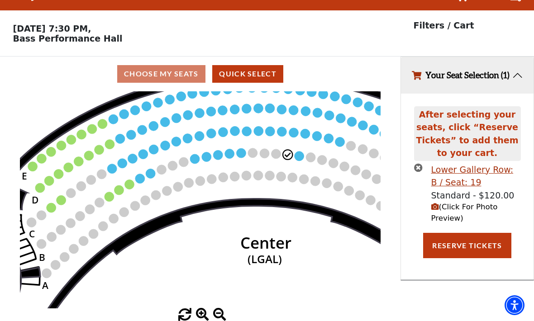
click at [304, 130] on icon "Right (GALBOXR) E D C B A E D C B A YY ZZ Left (GALBOXL) BB AA Center Lower Pia…" at bounding box center [200, 199] width 361 height 217
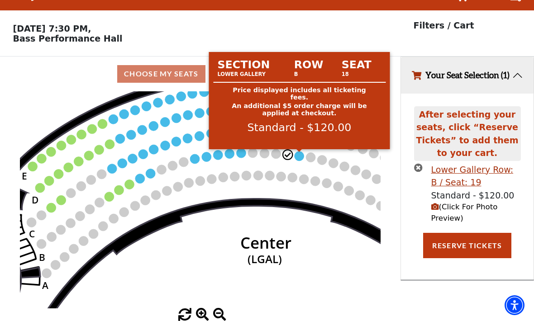
click at [299, 151] on circle at bounding box center [300, 156] width 10 height 10
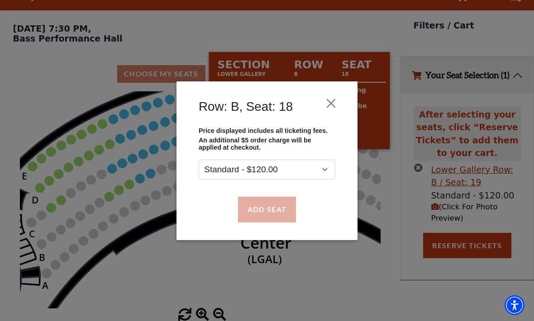
click at [278, 207] on button "Add Seat" at bounding box center [267, 209] width 58 height 25
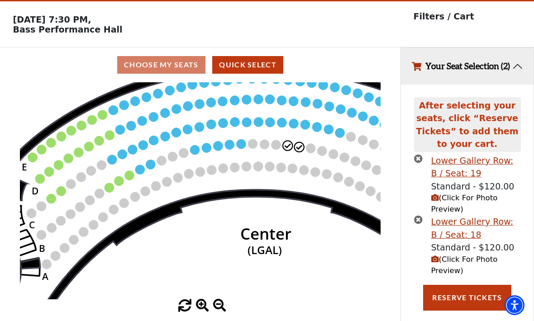
scroll to position [24, 0]
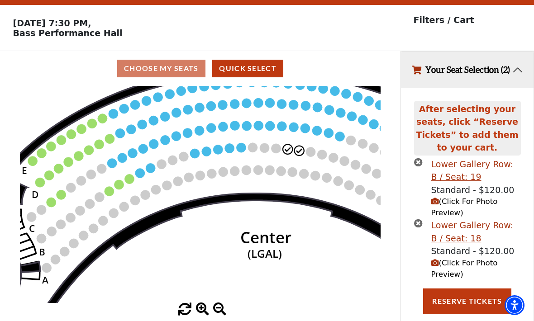
click at [455, 271] on span "(Click For Photo Preview)" at bounding box center [464, 269] width 67 height 20
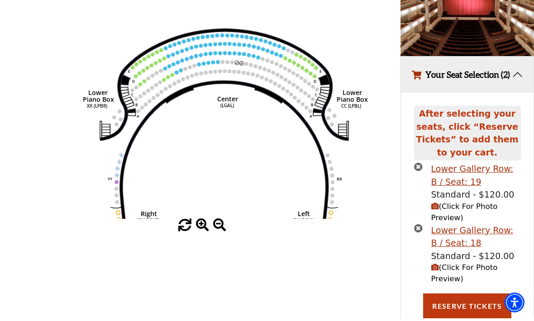
scroll to position [105, 0]
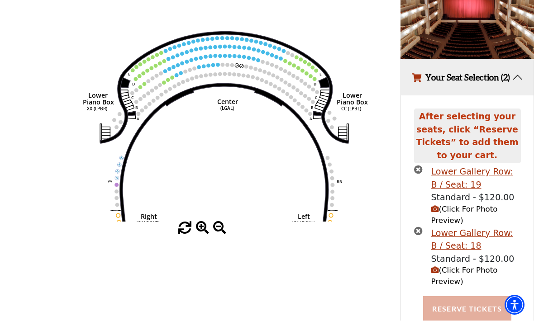
click at [475, 321] on button "Reserve Tickets" at bounding box center [467, 309] width 88 height 25
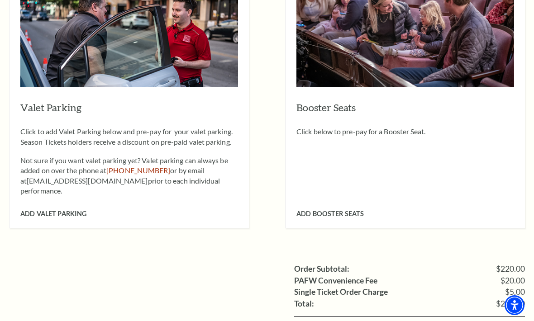
scroll to position [713, 0]
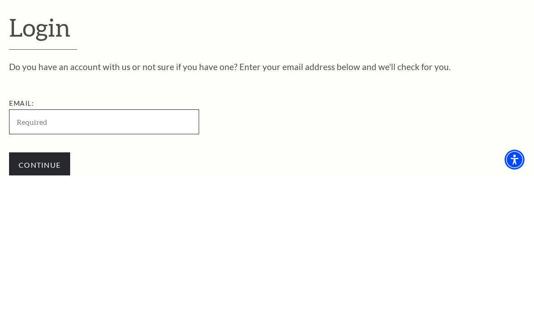
scroll to position [88, 0]
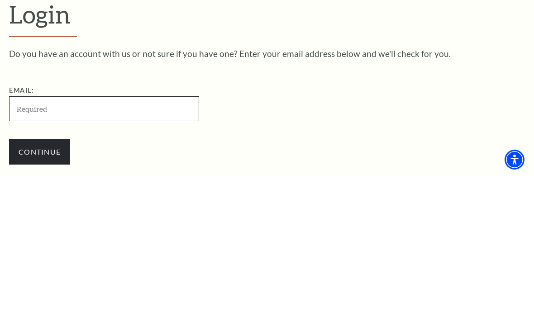
type input "[EMAIL_ADDRESS][DOMAIN_NAME]"
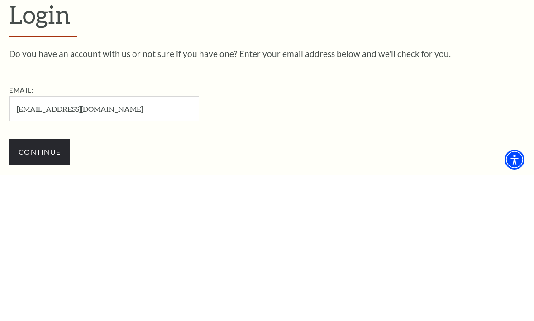
click at [39, 285] on input "Continue" at bounding box center [39, 297] width 61 height 25
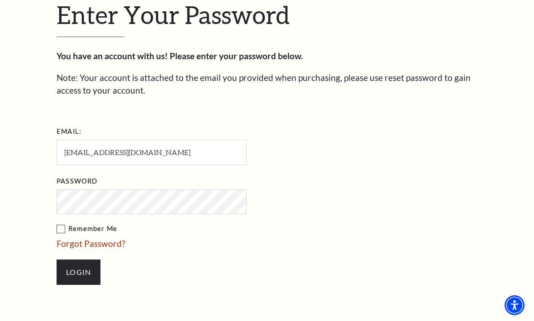
click at [66, 225] on label "Remember Me" at bounding box center [197, 229] width 281 height 11
click at [0, 0] on input "Remember Me" at bounding box center [0, 0] width 0 height 0
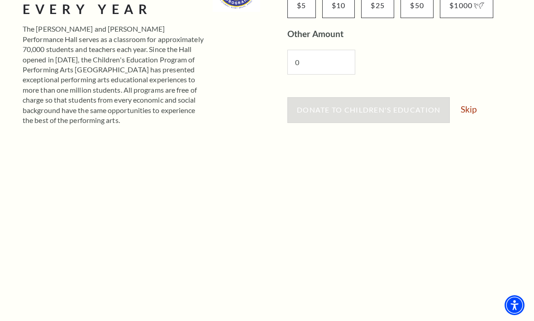
scroll to position [192, 0]
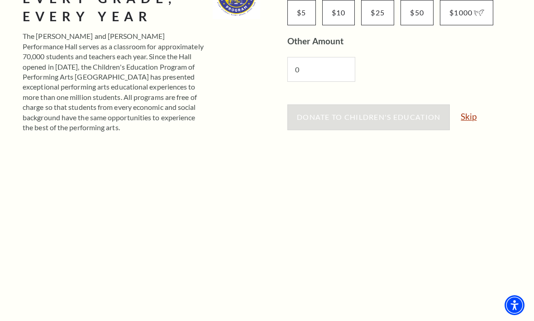
click at [474, 118] on link "Skip" at bounding box center [469, 116] width 16 height 9
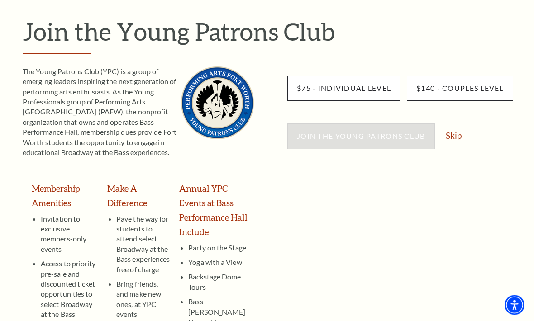
scroll to position [97, 0]
click at [454, 133] on link "Skip" at bounding box center [454, 135] width 16 height 9
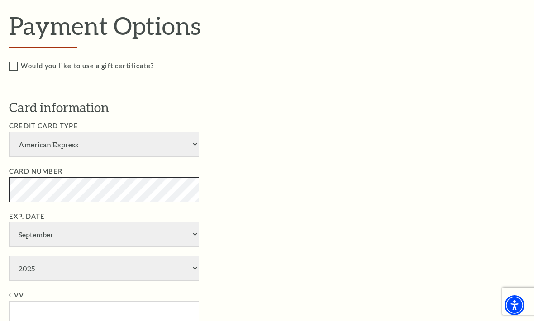
scroll to position [414, 0]
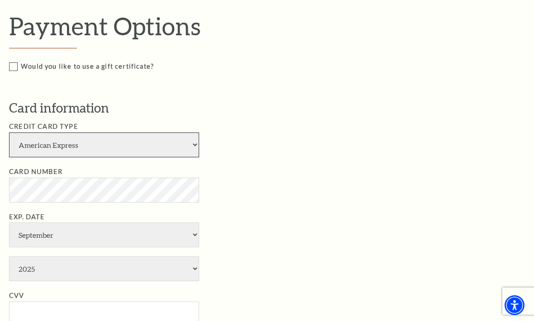
select select "25"
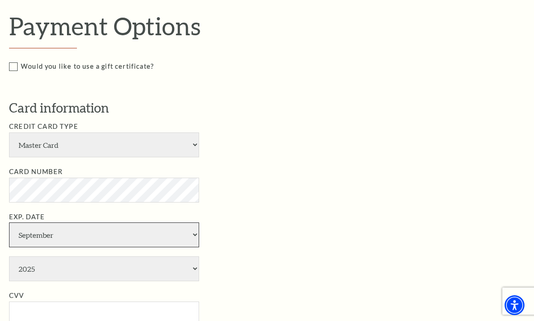
select select "7"
select select "2028"
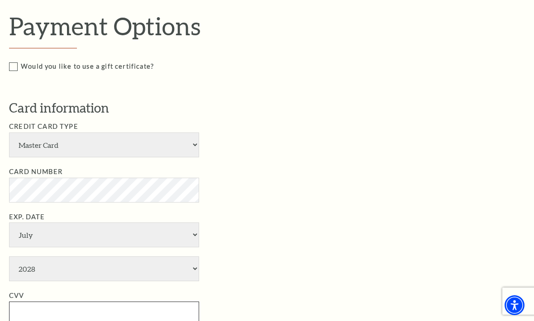
type input "087"
type input "[PERSON_NAME]"
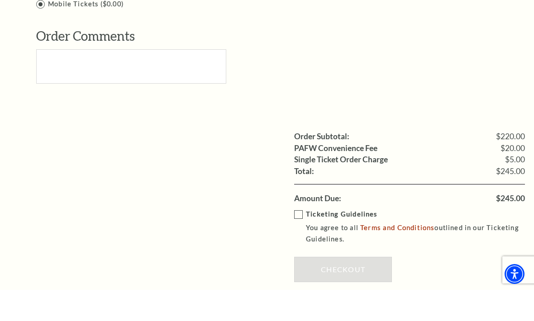
scroll to position [930, 0]
click at [301, 240] on label "Ticketing Guidelines You agree to all Terms and Conditions outlined in our Tick…" at bounding box center [416, 258] width 244 height 36
click at [0, 0] on input "Ticketing Guidelines You agree to all Terms and Conditions outlined in our Tick…" at bounding box center [0, 0] width 0 height 0
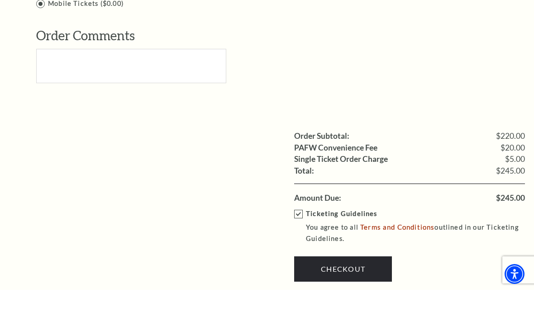
scroll to position [961, 0]
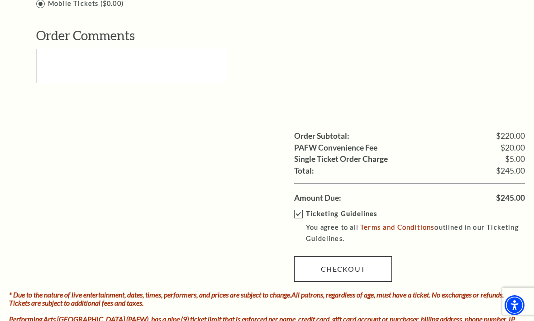
click at [352, 257] on link "Checkout" at bounding box center [343, 269] width 98 height 25
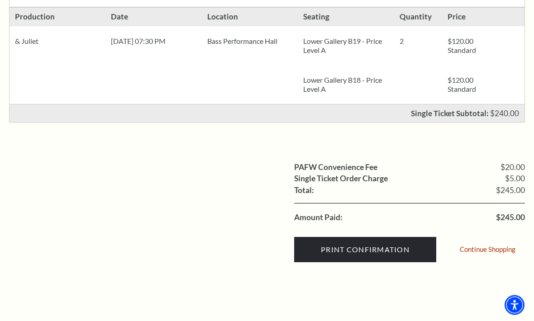
scroll to position [225, 0]
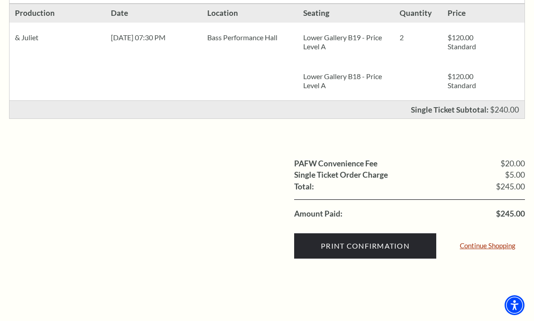
click at [504, 244] on link "Continue Shopping" at bounding box center [488, 246] width 56 height 7
